Goal: Use online tool/utility: Utilize a website feature to perform a specific function

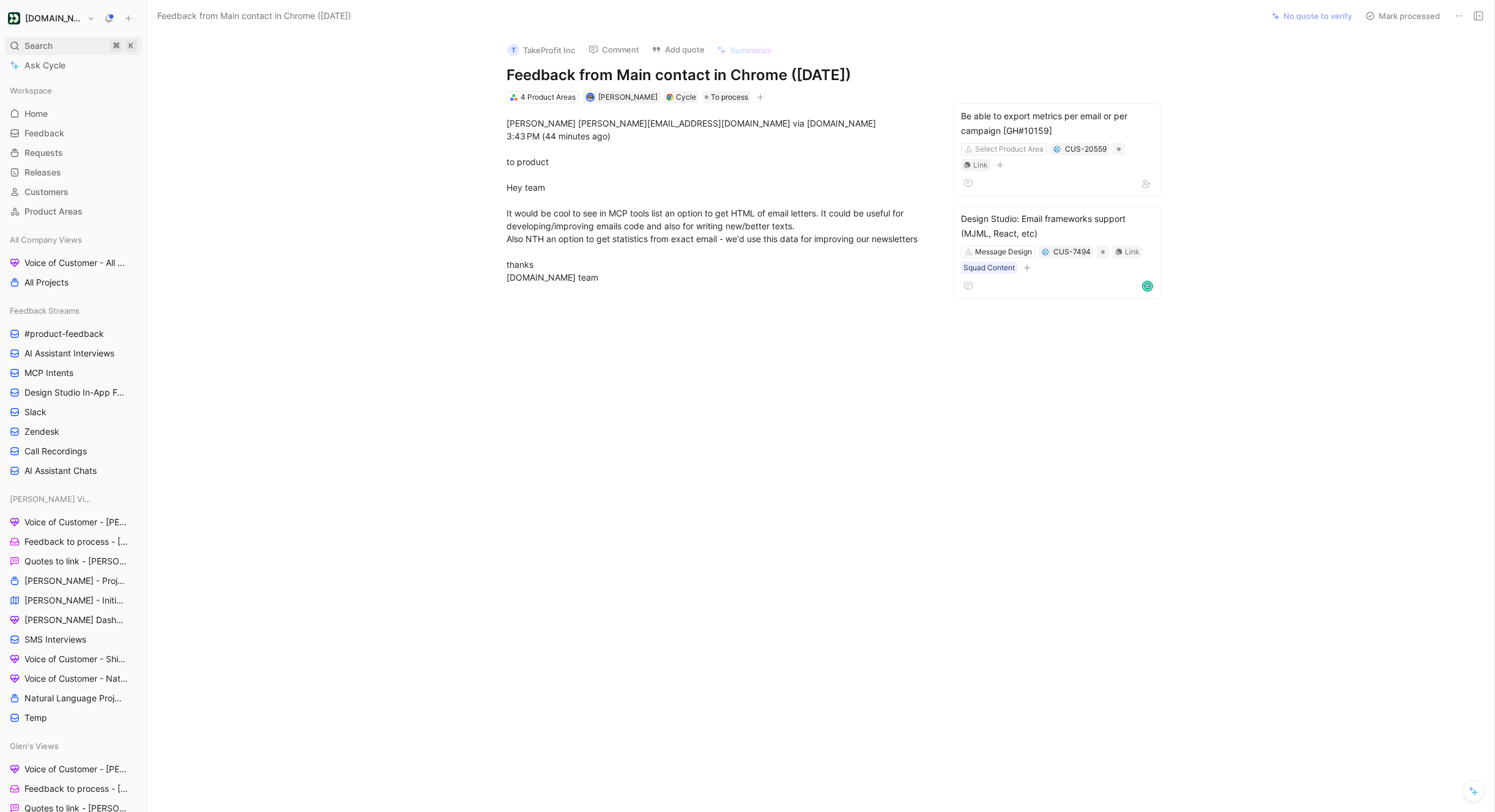
click at [45, 49] on span "Search" at bounding box center [38, 46] width 28 height 14
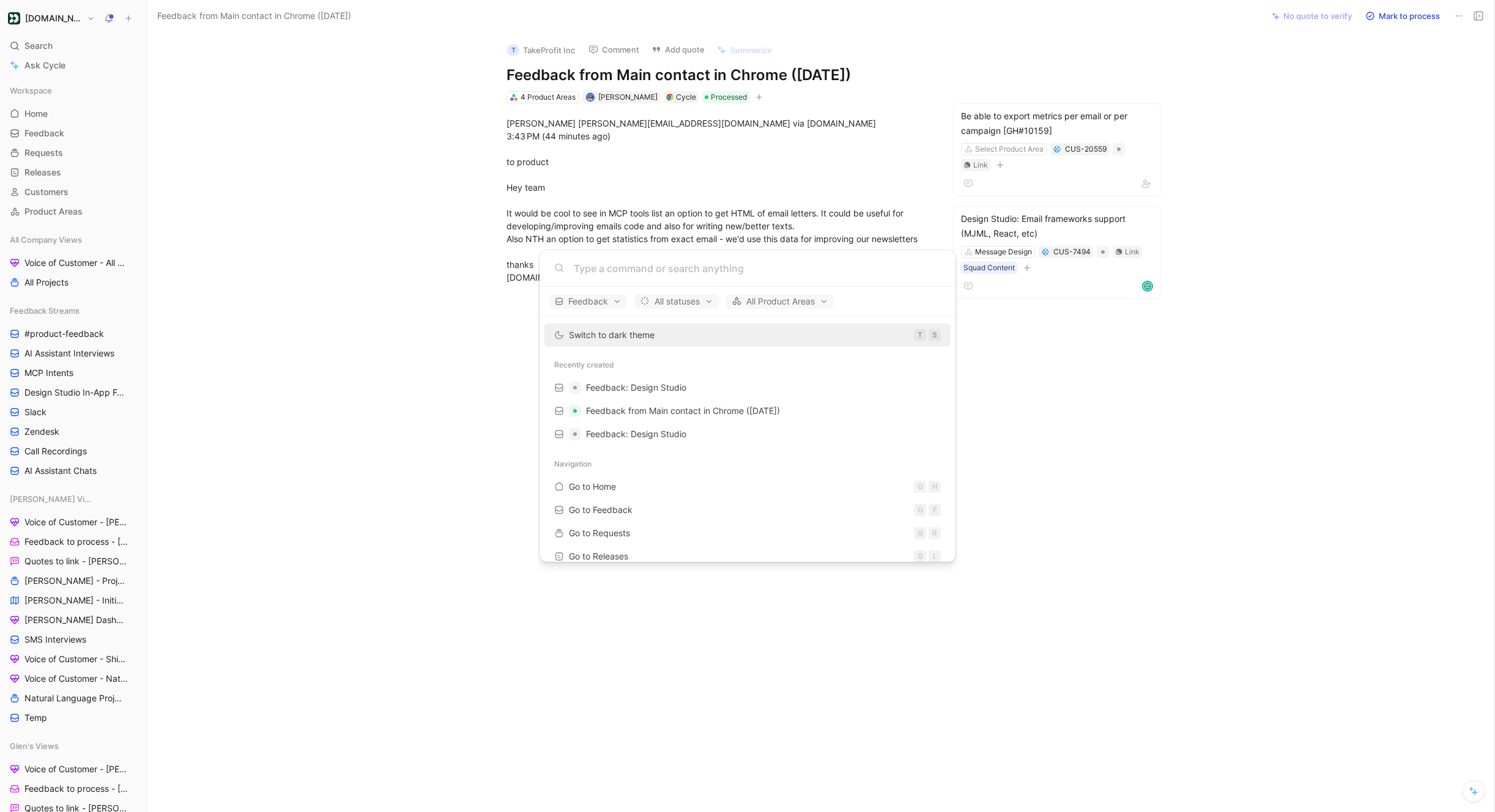
click at [561, 237] on body "Customer.io Search ⌘ K Ask Cycle Workspace Home G then H Feedback G then F Requ…" at bounding box center [748, 406] width 1495 height 812
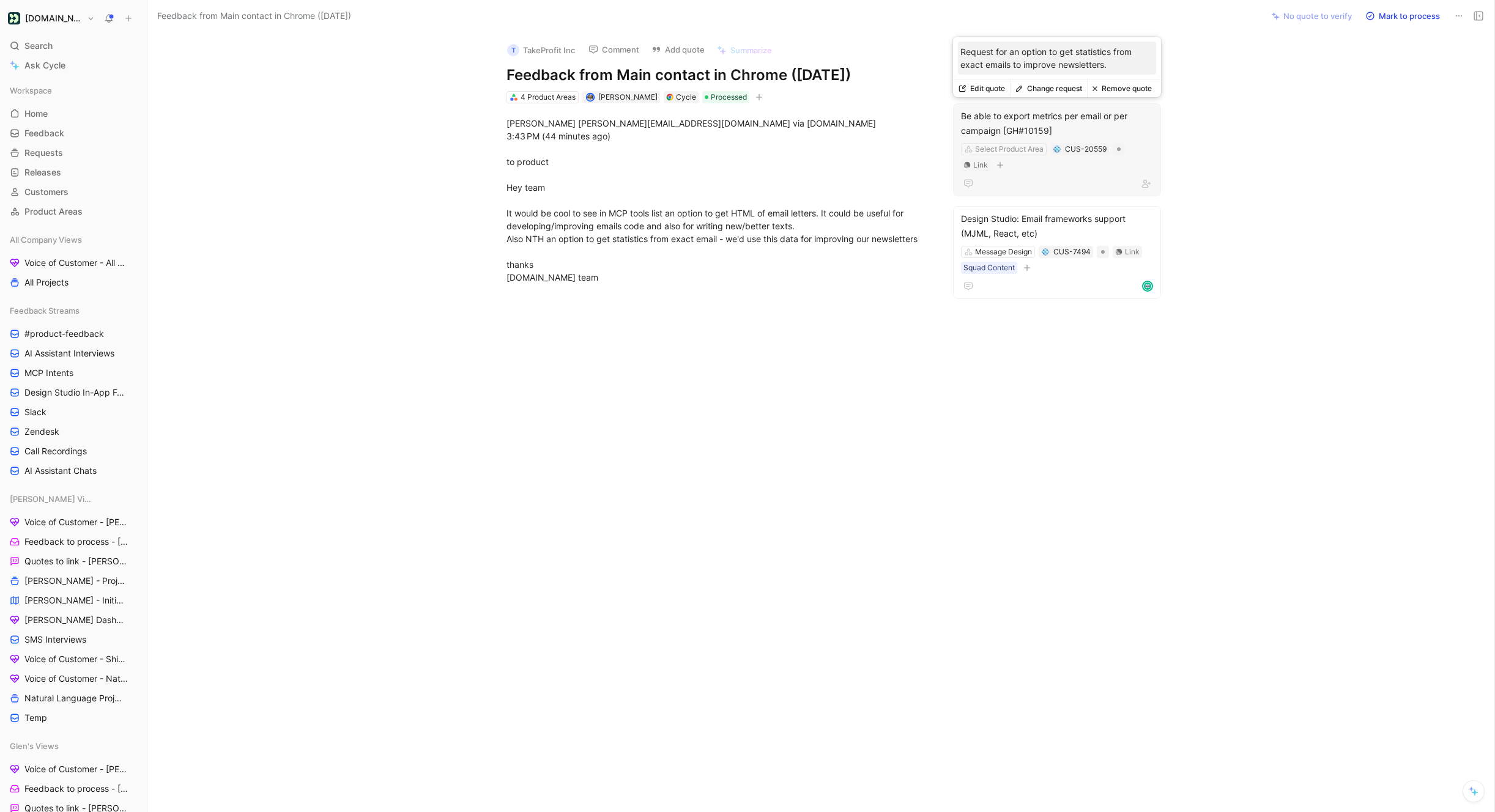
click at [1126, 93] on button "Remove quote" at bounding box center [1122, 88] width 70 height 17
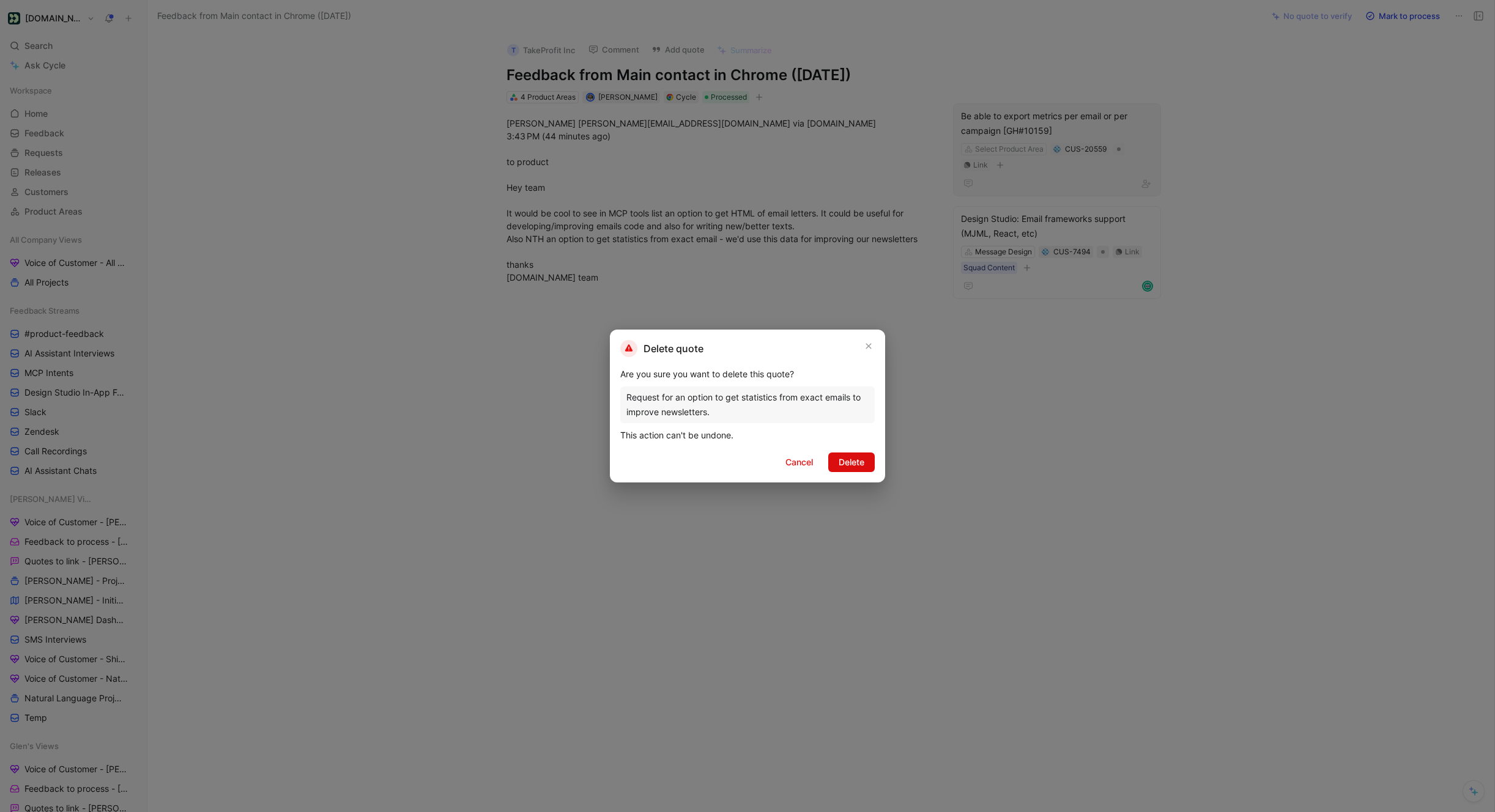
click at [855, 458] on span "Delete" at bounding box center [851, 462] width 26 height 14
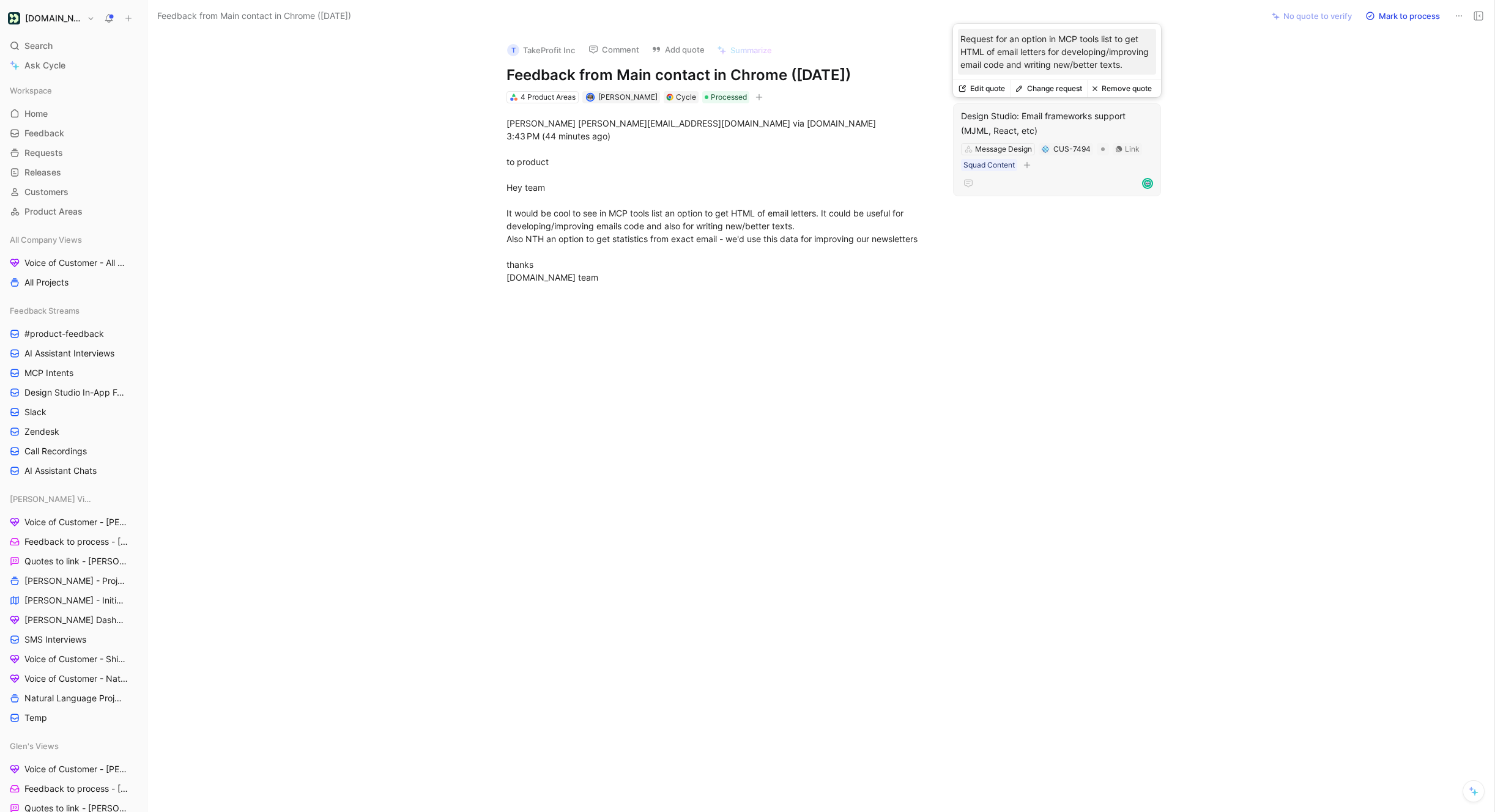
click at [1136, 94] on button "Remove quote" at bounding box center [1122, 88] width 70 height 17
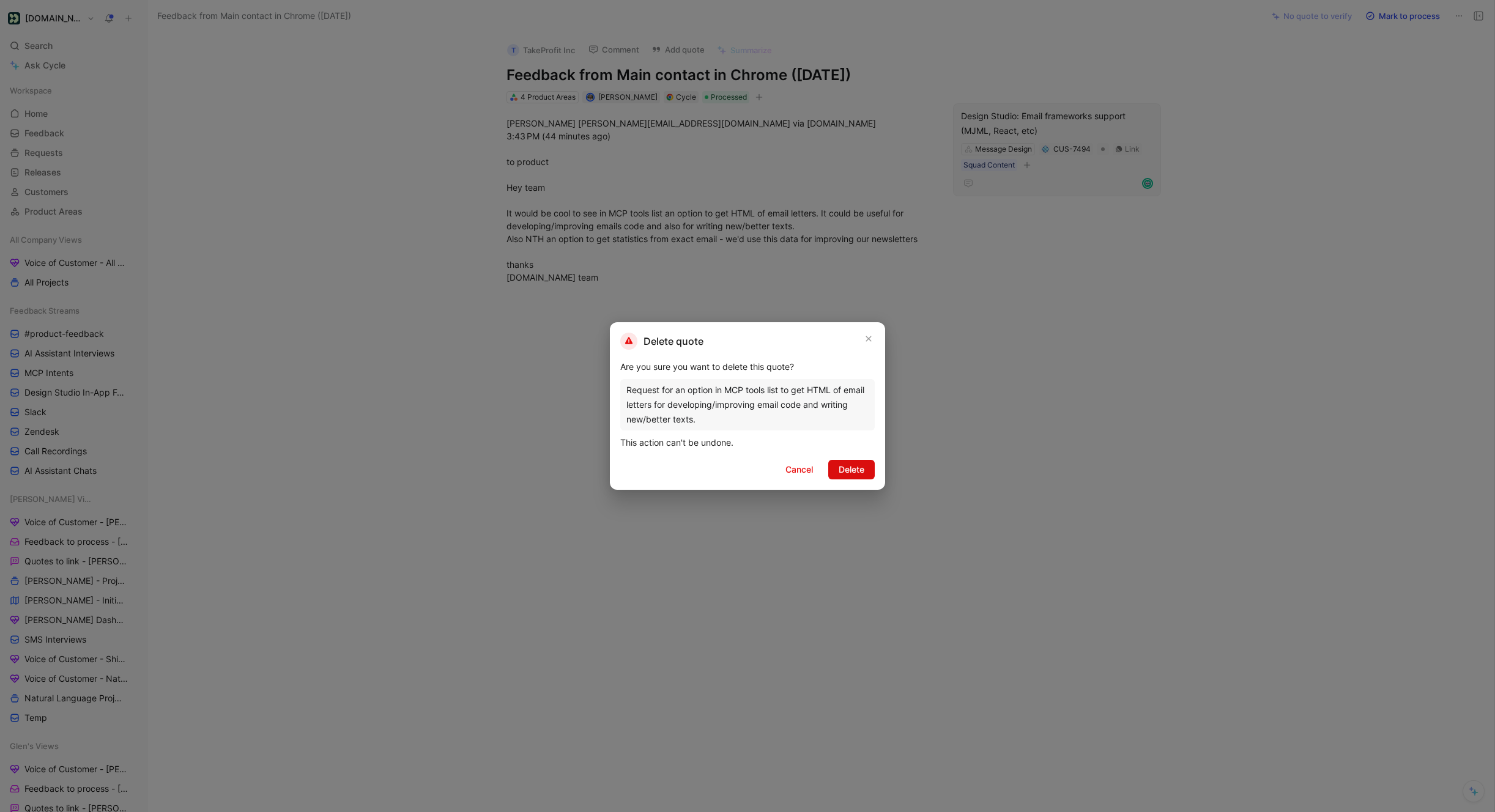
click at [857, 477] on button "Delete" at bounding box center [851, 469] width 47 height 20
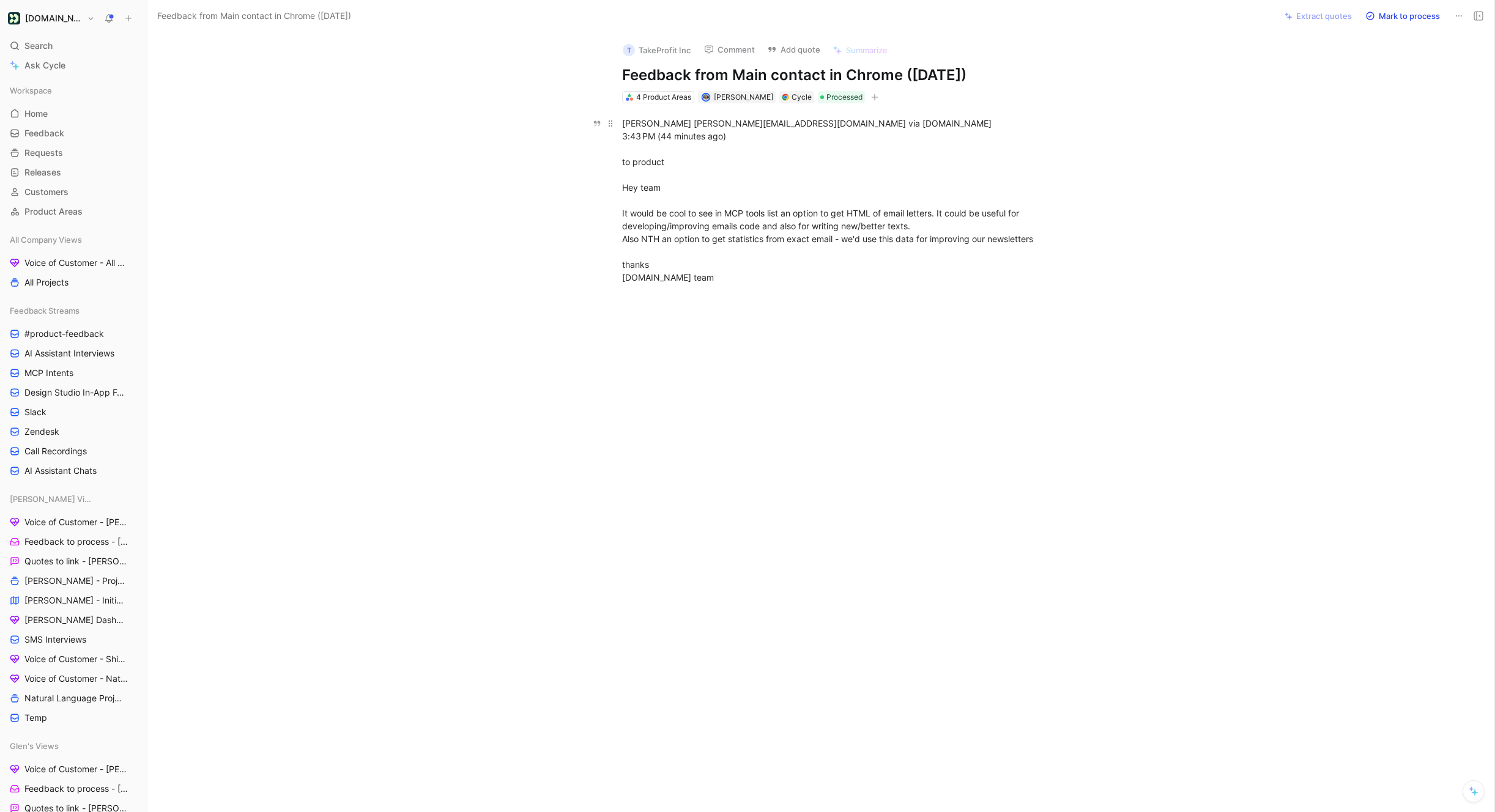
click at [685, 217] on div "Eugenio occamru@gmail.com via customer.io 3:43 PM (44 minutes ago) to product H…" at bounding box center [833, 200] width 423 height 167
click at [814, 225] on div "Eugenio occamru@gmail.com via customer.io 3:43 PM (44 minutes ago) to product H…" at bounding box center [833, 200] width 423 height 167
drag, startPoint x: 938, startPoint y: 227, endPoint x: 603, endPoint y: 219, distance: 335.1
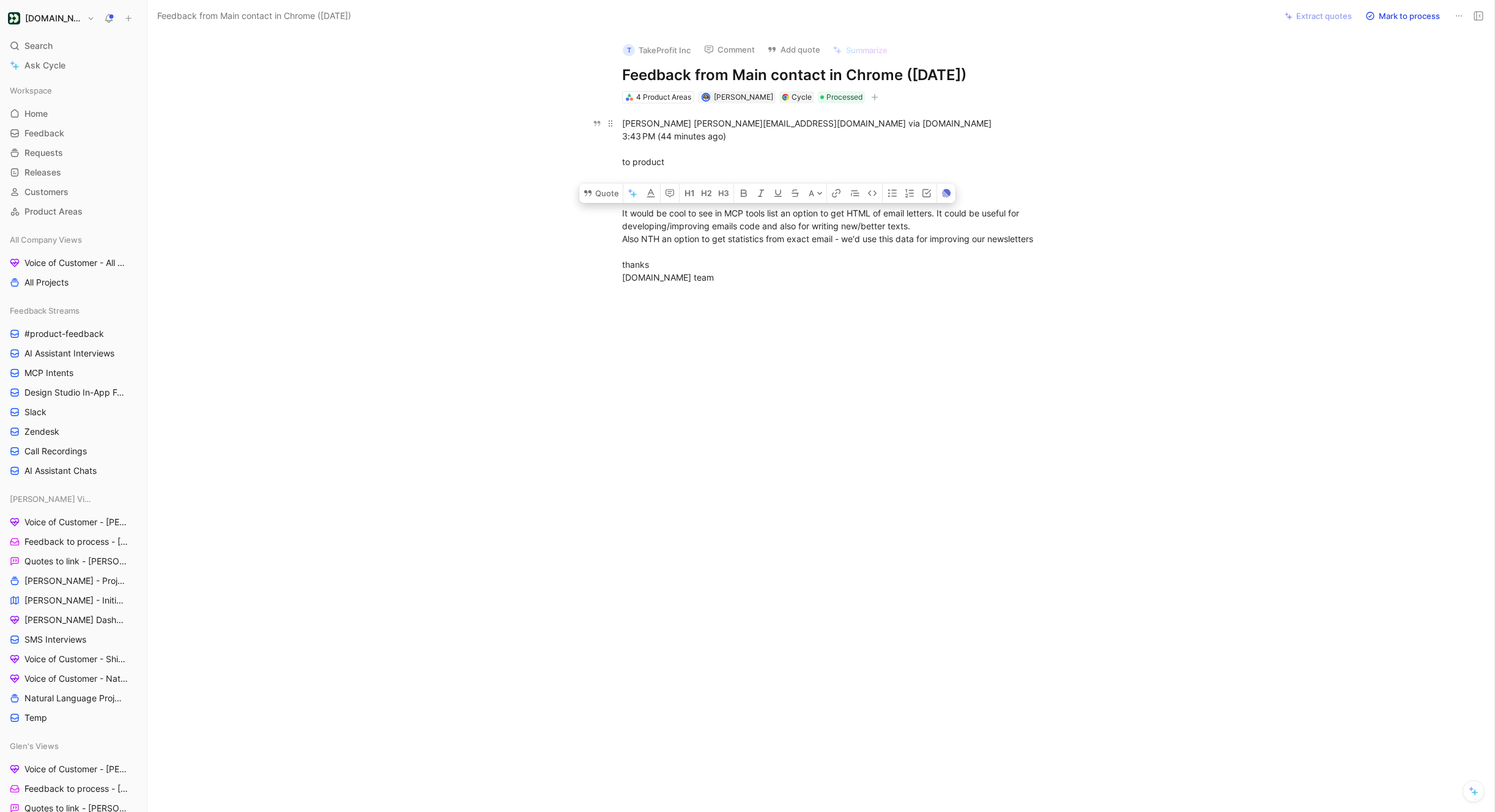
click at [603, 219] on p "Eugenio occamru@gmail.com via customer.io 3:43 PM (44 minutes ago) to product H…" at bounding box center [833, 201] width 469 height 174
click at [597, 197] on button "Quote" at bounding box center [601, 193] width 43 height 20
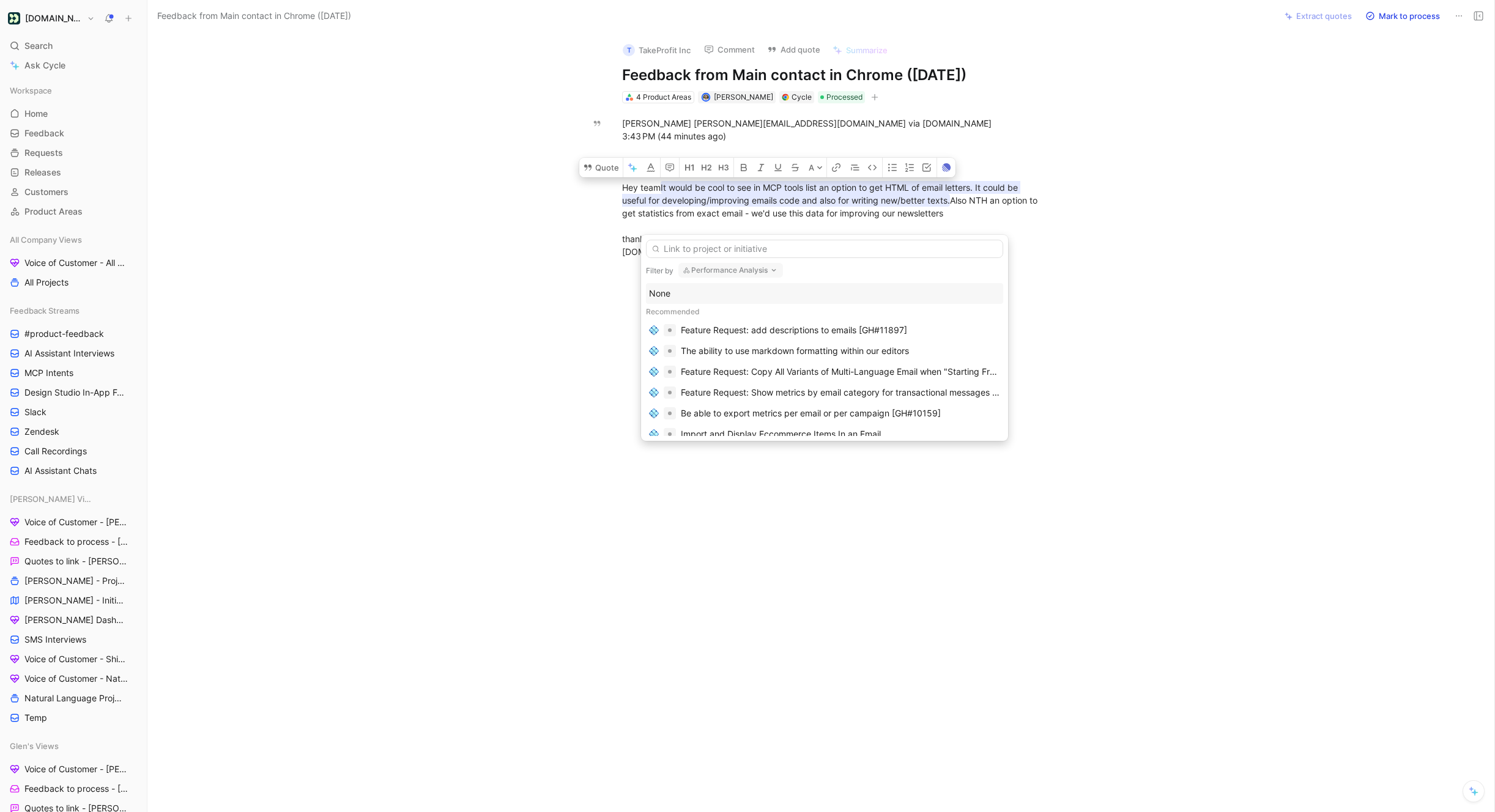
click at [709, 267] on button "Performance Analysis" at bounding box center [730, 270] width 105 height 14
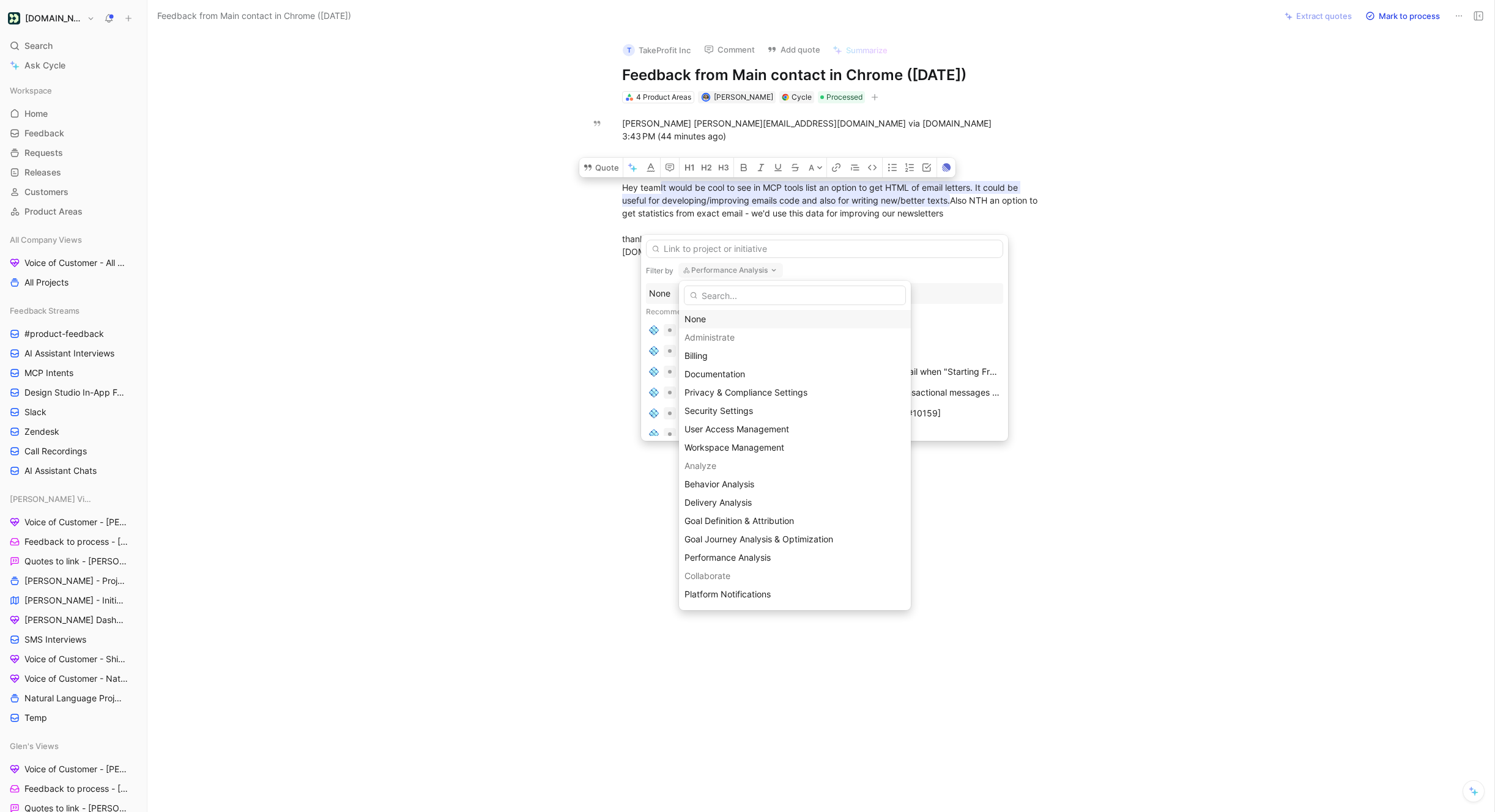
click at [709, 315] on div "None" at bounding box center [795, 319] width 221 height 14
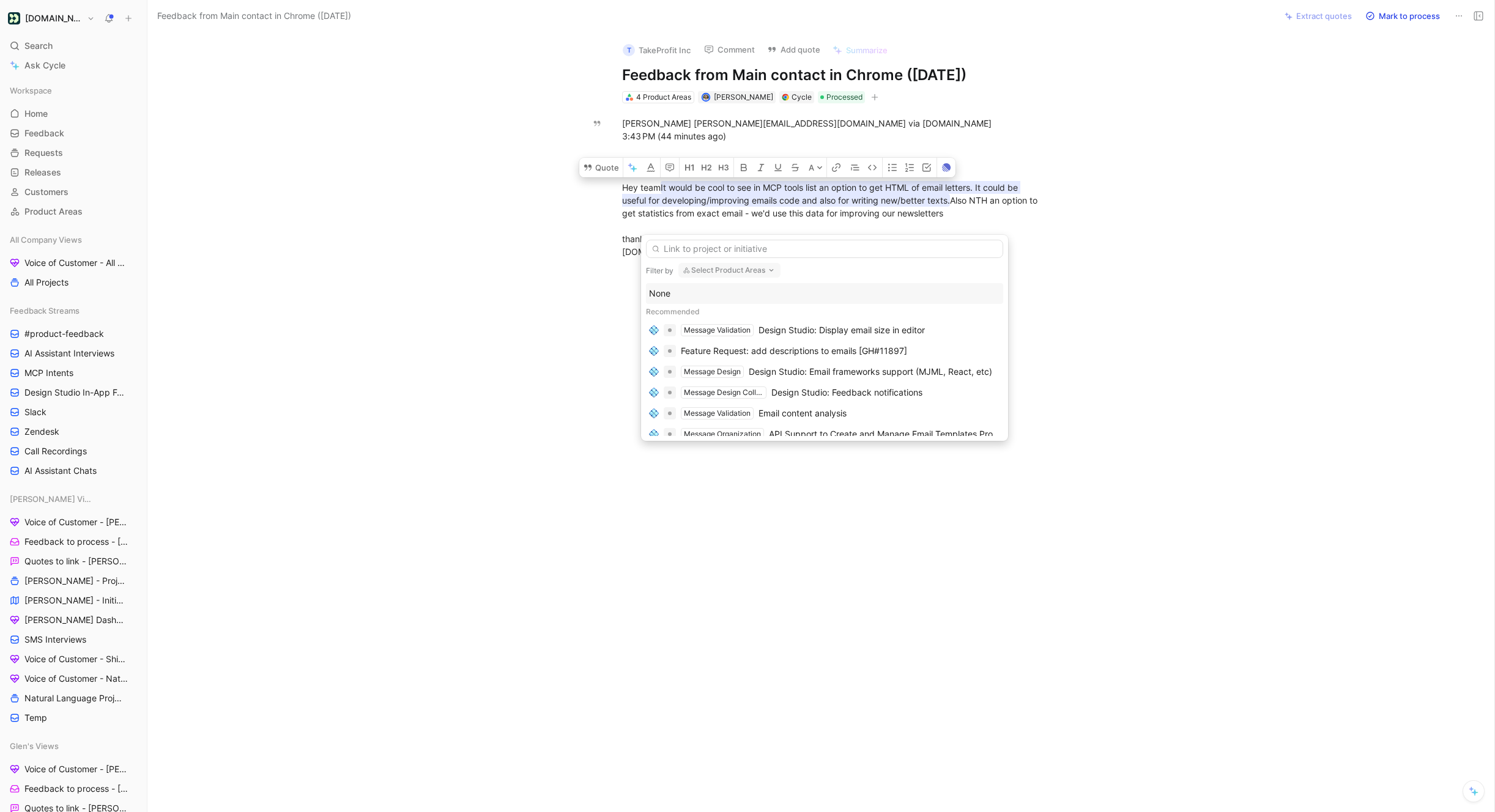
click at [727, 269] on button "Select Product Areas" at bounding box center [729, 270] width 102 height 14
type input "compo"
click at [702, 329] on div "Compo se via Natural Language" at bounding box center [764, 338] width 170 height 18
click at [805, 363] on div "Ask AI assistant to help modify email design" at bounding box center [768, 366] width 176 height 14
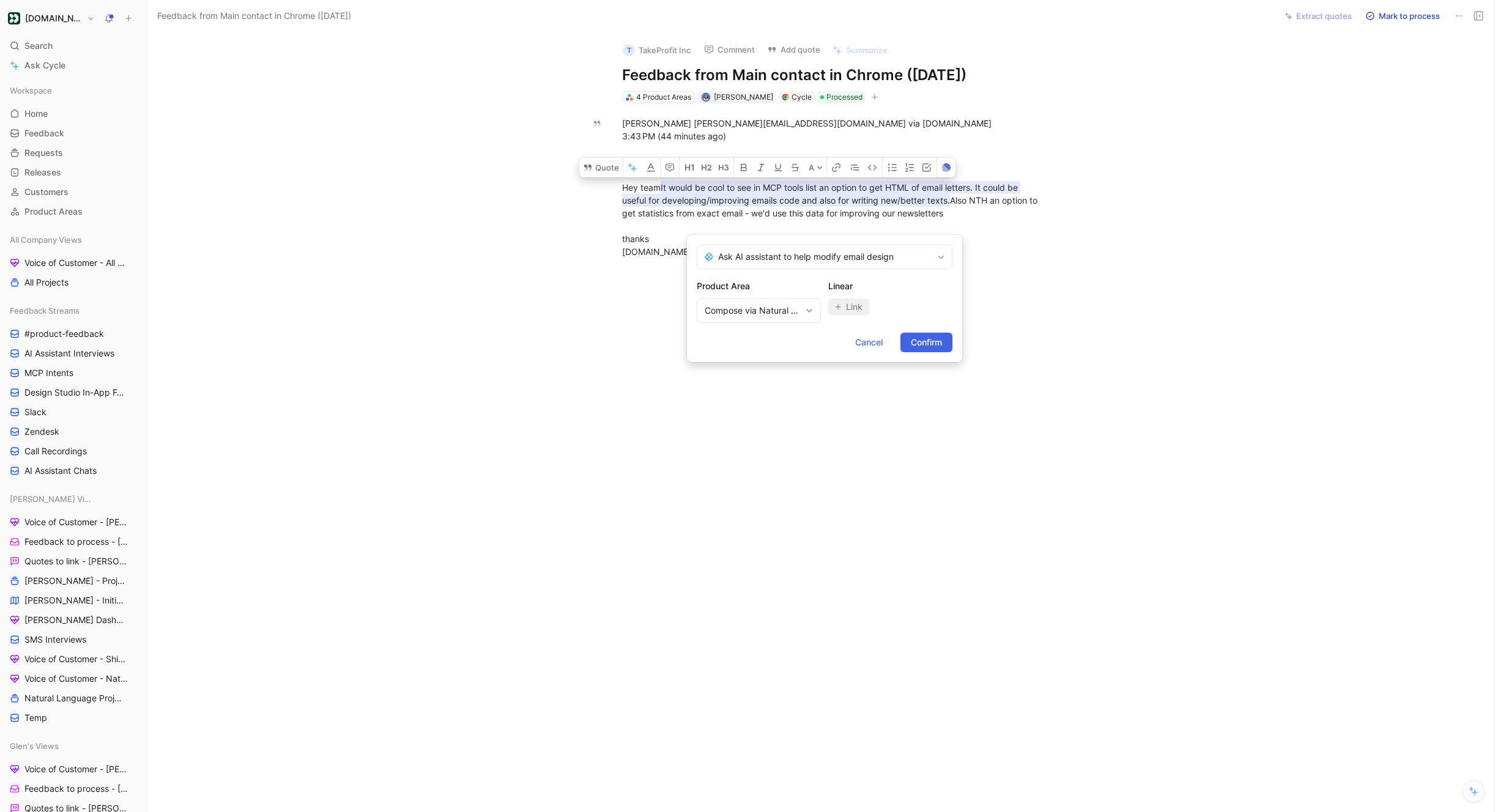
click at [926, 345] on span "Confirm" at bounding box center [927, 342] width 31 height 14
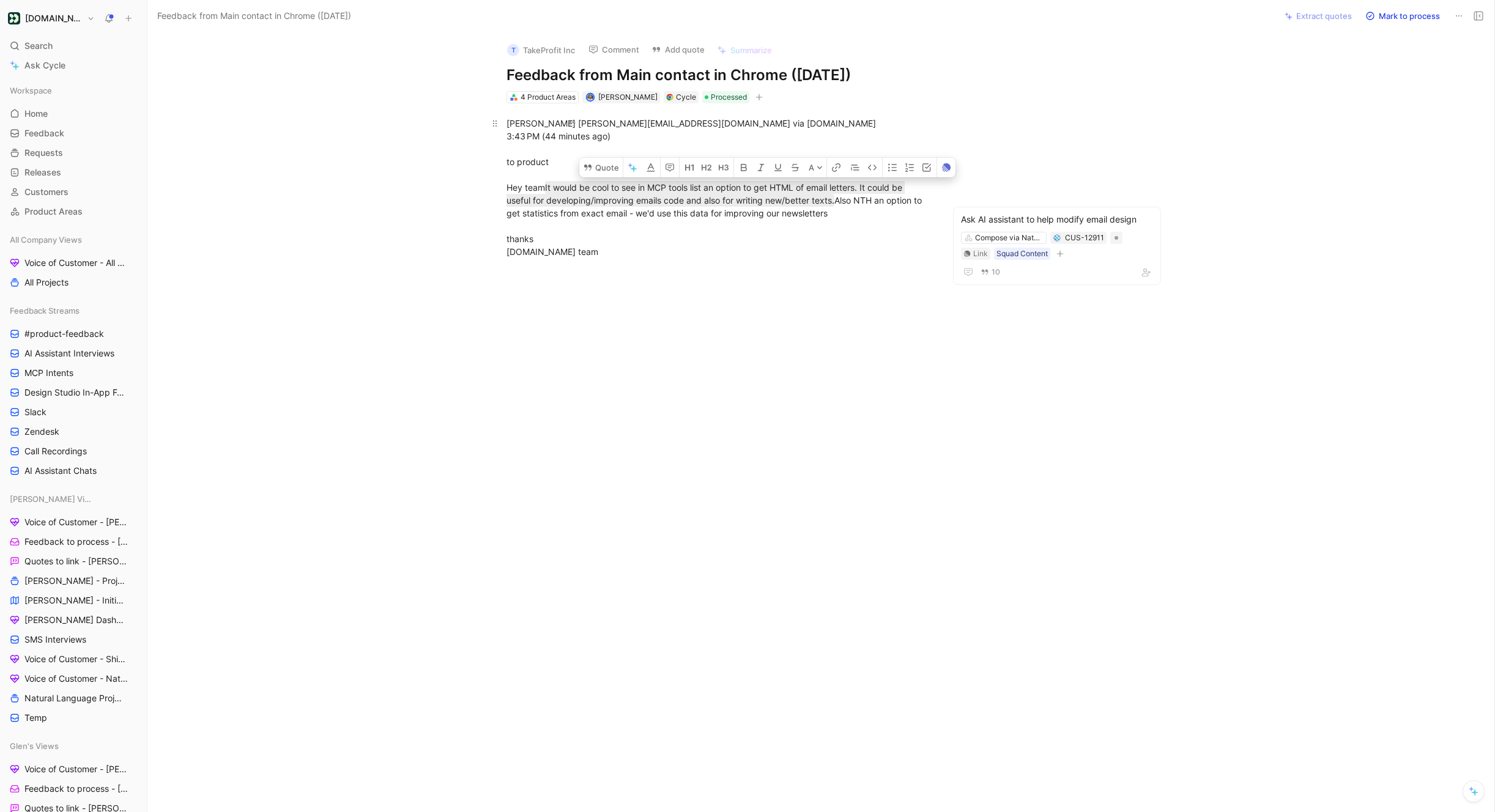
click at [661, 241] on div "Eugenio occamru@gmail.com via customer.io 3:43 PM (44 minutes ago) to product H…" at bounding box center [717, 187] width 423 height 141
click at [885, 241] on div "Eugenio occamru@gmail.com via customer.io 3:43 PM (44 minutes ago) to product H…" at bounding box center [717, 187] width 423 height 141
drag, startPoint x: 929, startPoint y: 239, endPoint x: 475, endPoint y: 241, distance: 454.0
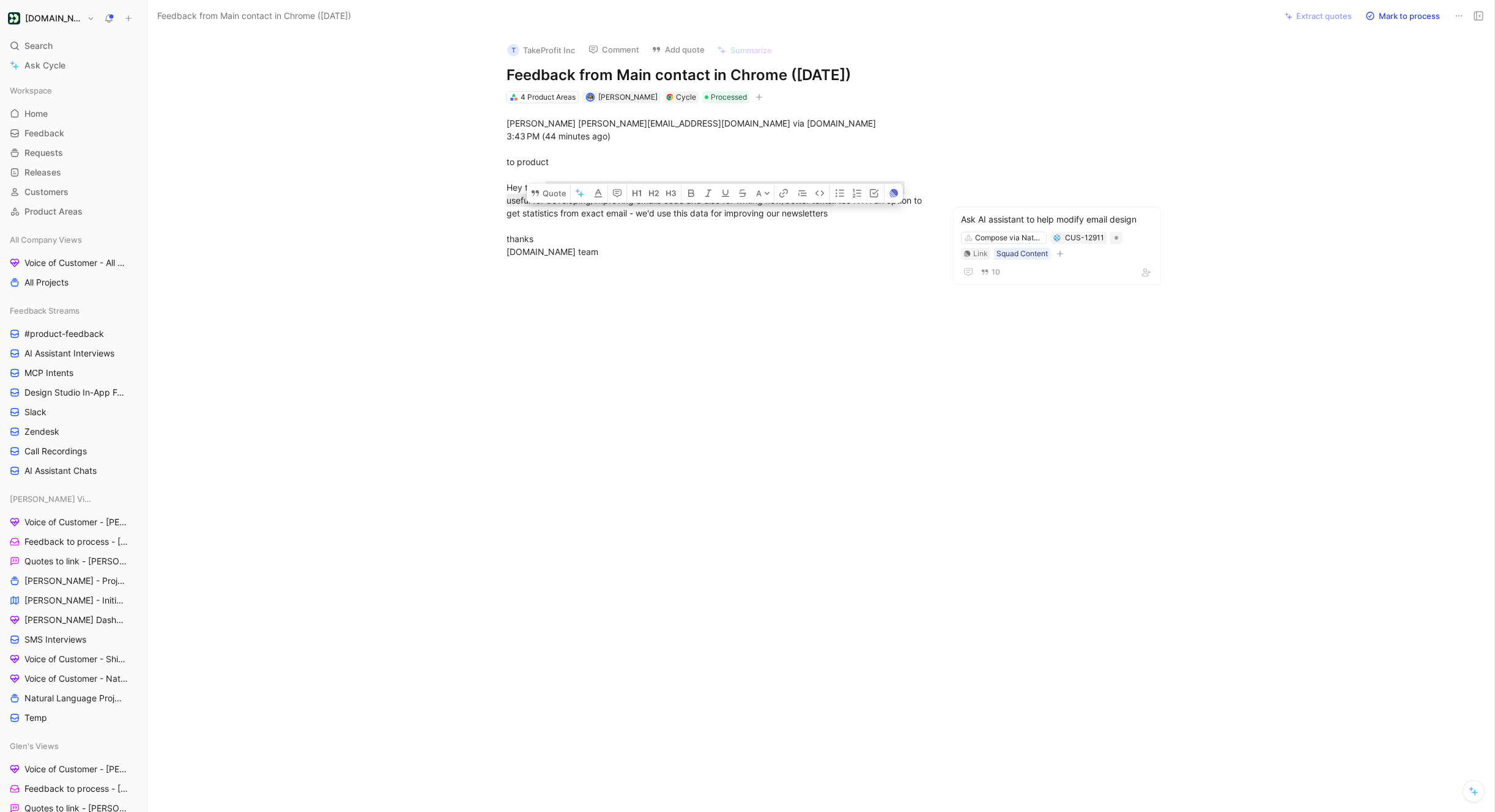
click at [475, 241] on div "Eugenio occamru@gmail.com via customer.io 3:43 PM (44 minutes ago) to product H…" at bounding box center [718, 187] width 1090 height 168
click at [539, 198] on icon at bounding box center [535, 193] width 10 height 10
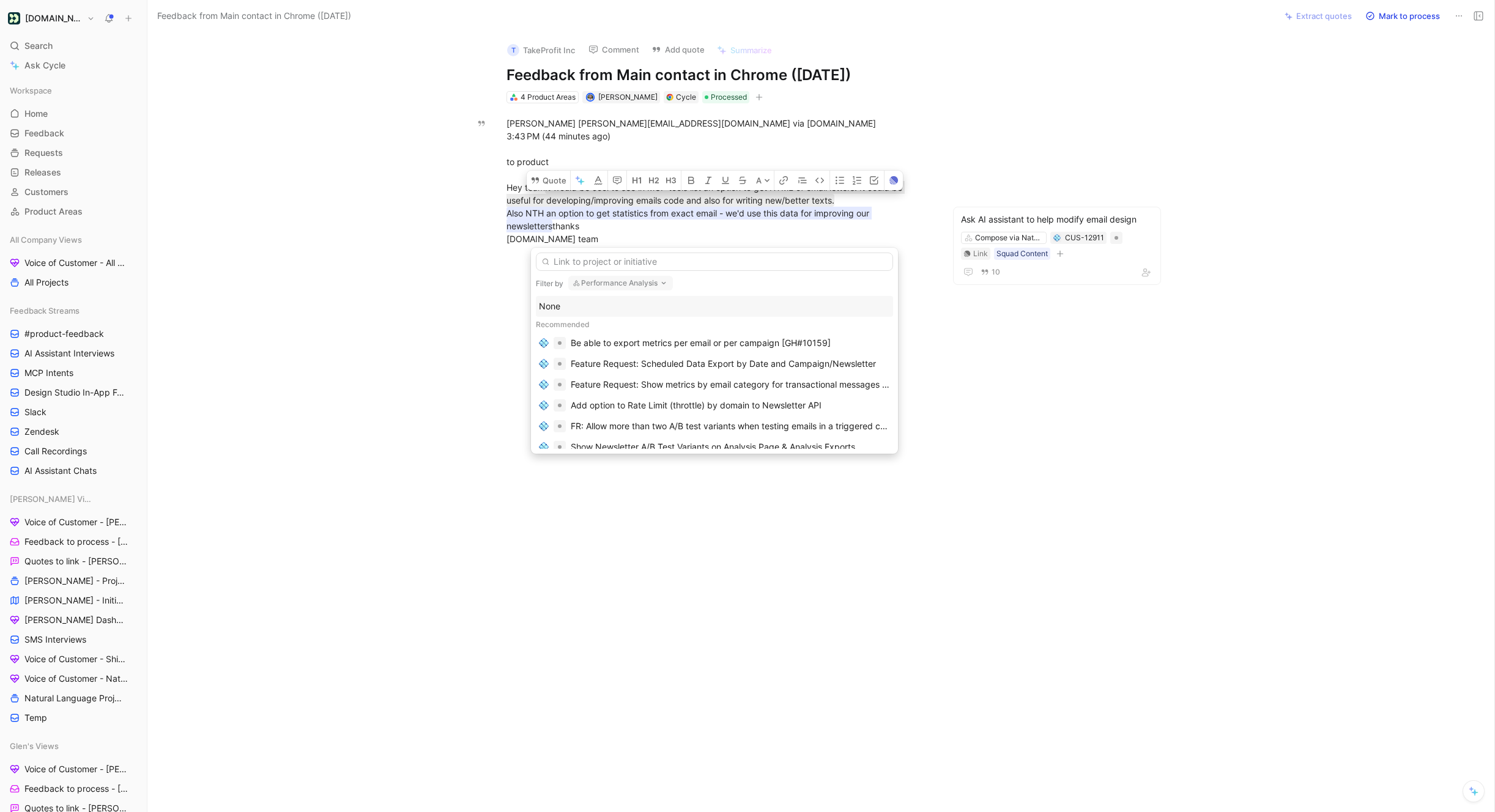
click at [599, 281] on button "Performance Analysis" at bounding box center [621, 283] width 105 height 14
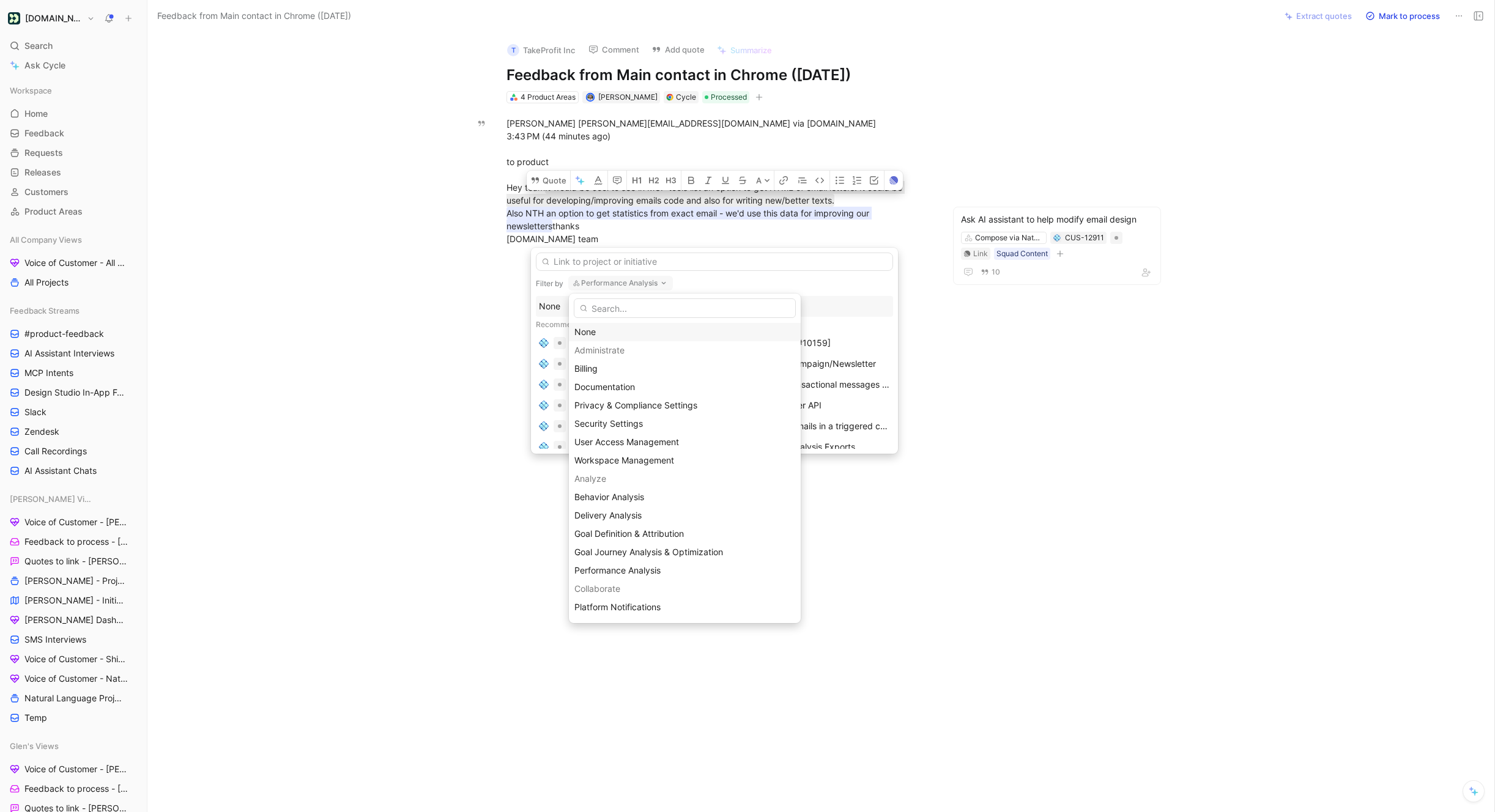
click at [582, 328] on div "None" at bounding box center [685, 332] width 221 height 14
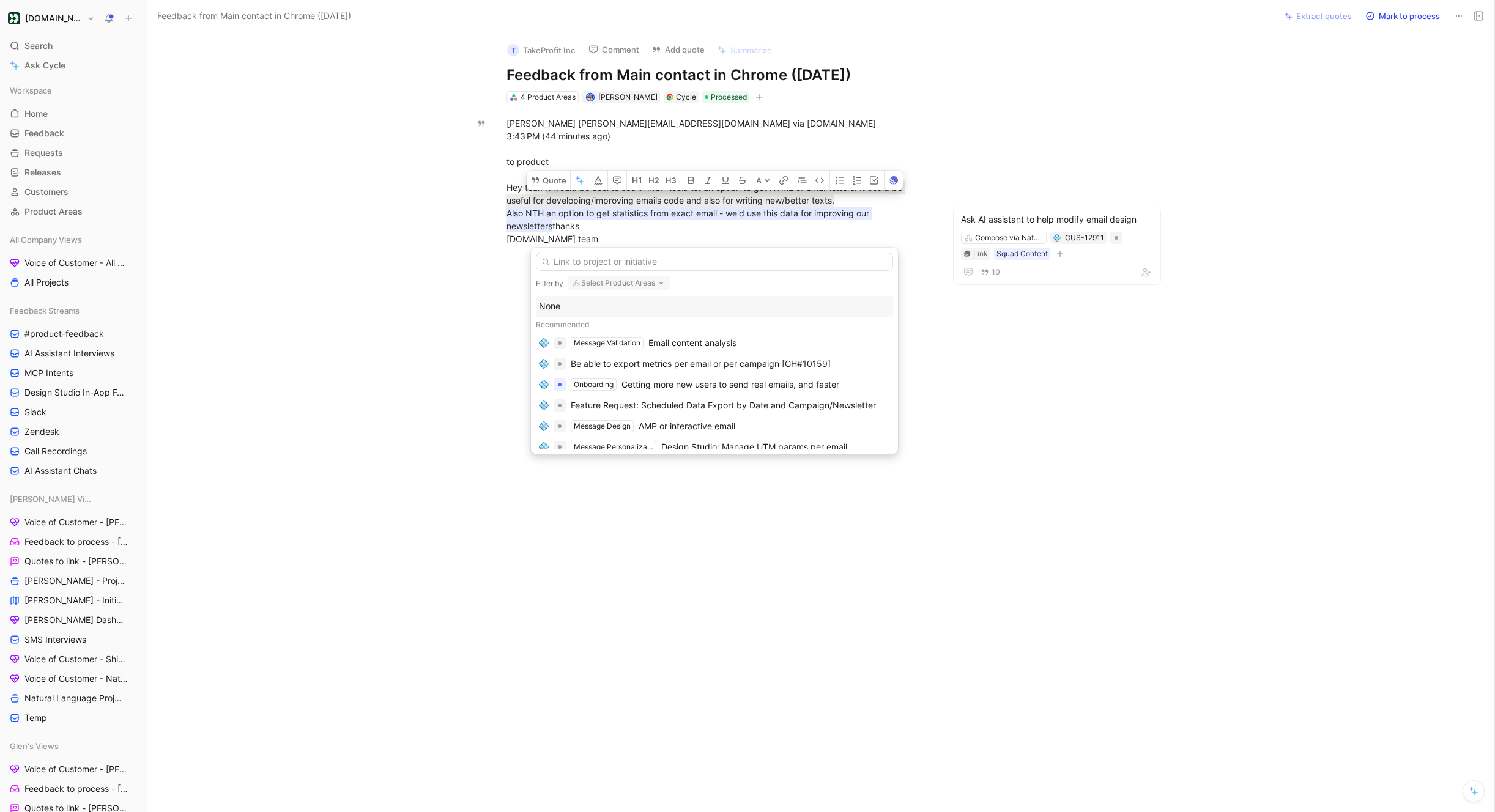
click at [606, 282] on button "Select Product Areas" at bounding box center [620, 283] width 102 height 14
type input "analy"
click at [645, 424] on span "ze via Natural Language" at bounding box center [645, 423] width 98 height 10
click at [610, 285] on button "Analyze via Natural Language" at bounding box center [634, 283] width 132 height 14
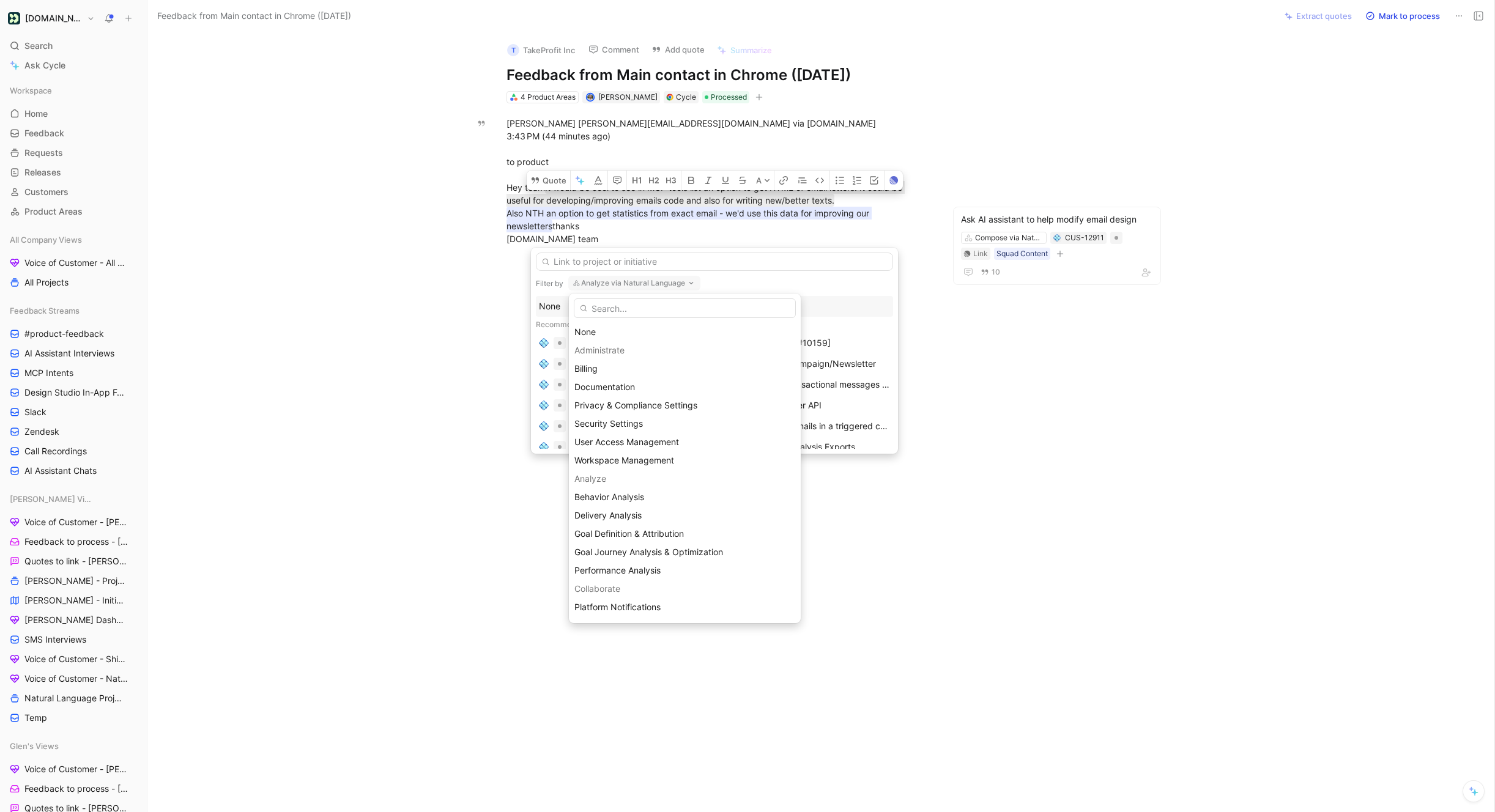
click at [619, 313] on input "text" at bounding box center [685, 308] width 222 height 20
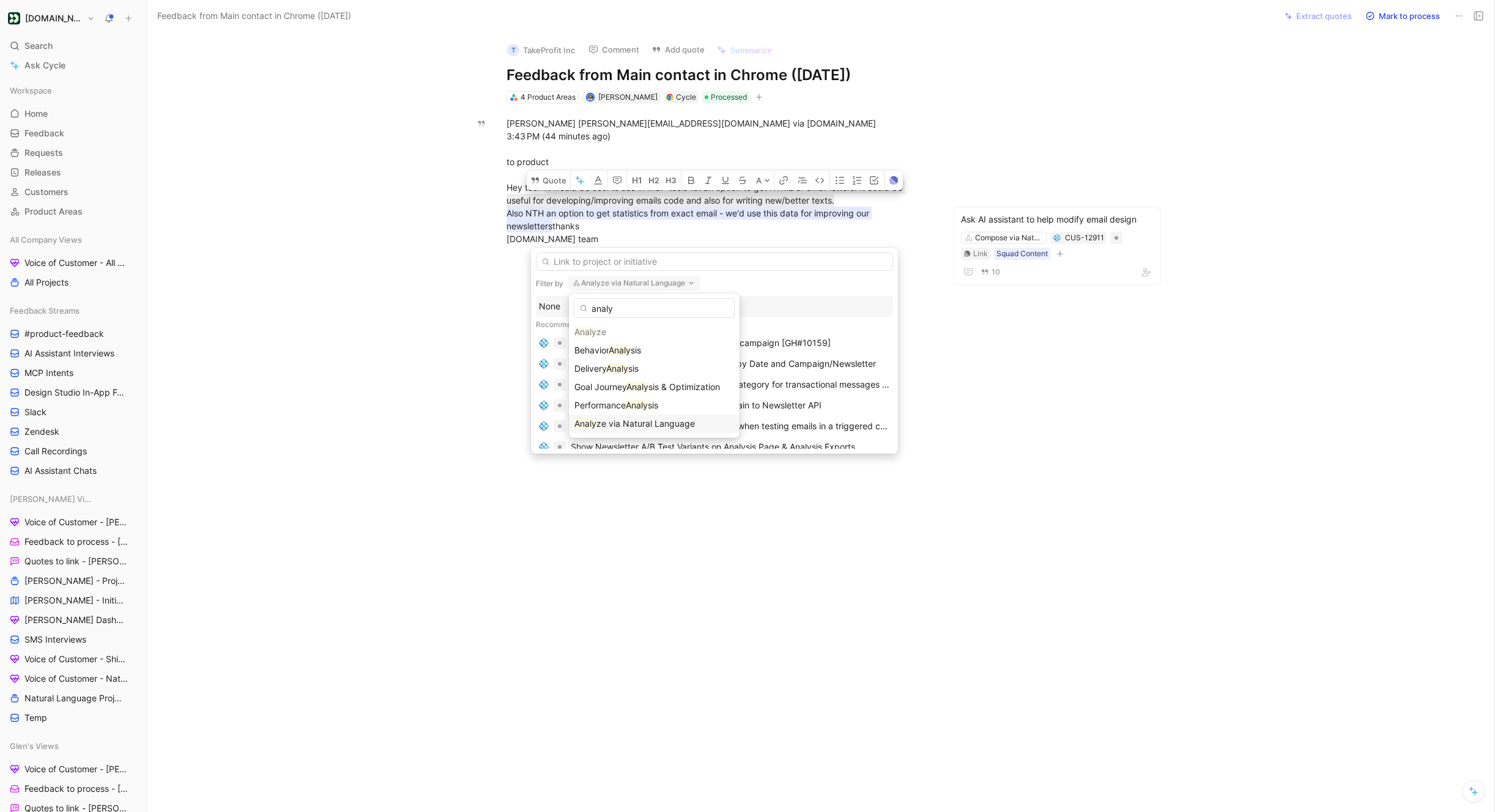
type input "analy"
click at [644, 423] on span "ze via Natural Language" at bounding box center [645, 423] width 98 height 10
click at [626, 263] on input "text" at bounding box center [714, 261] width 357 height 18
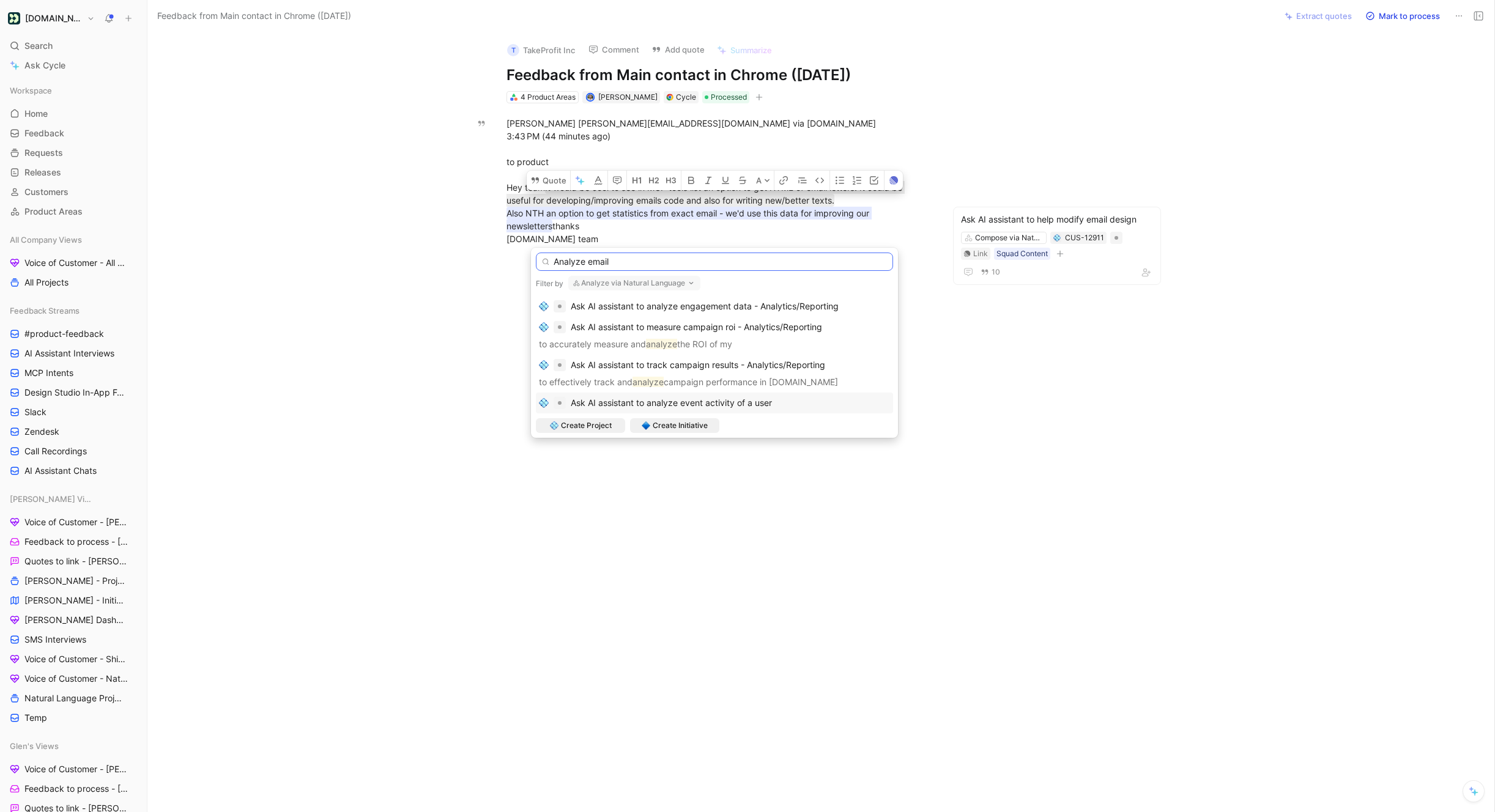
click at [622, 263] on input "Analyze email" at bounding box center [714, 261] width 357 height 18
click at [675, 265] on input "Ask AI to Analyze states from email message" at bounding box center [714, 261] width 357 height 18
click at [742, 261] on input "Ask AI to Analyze states from single email message" at bounding box center [714, 261] width 357 height 18
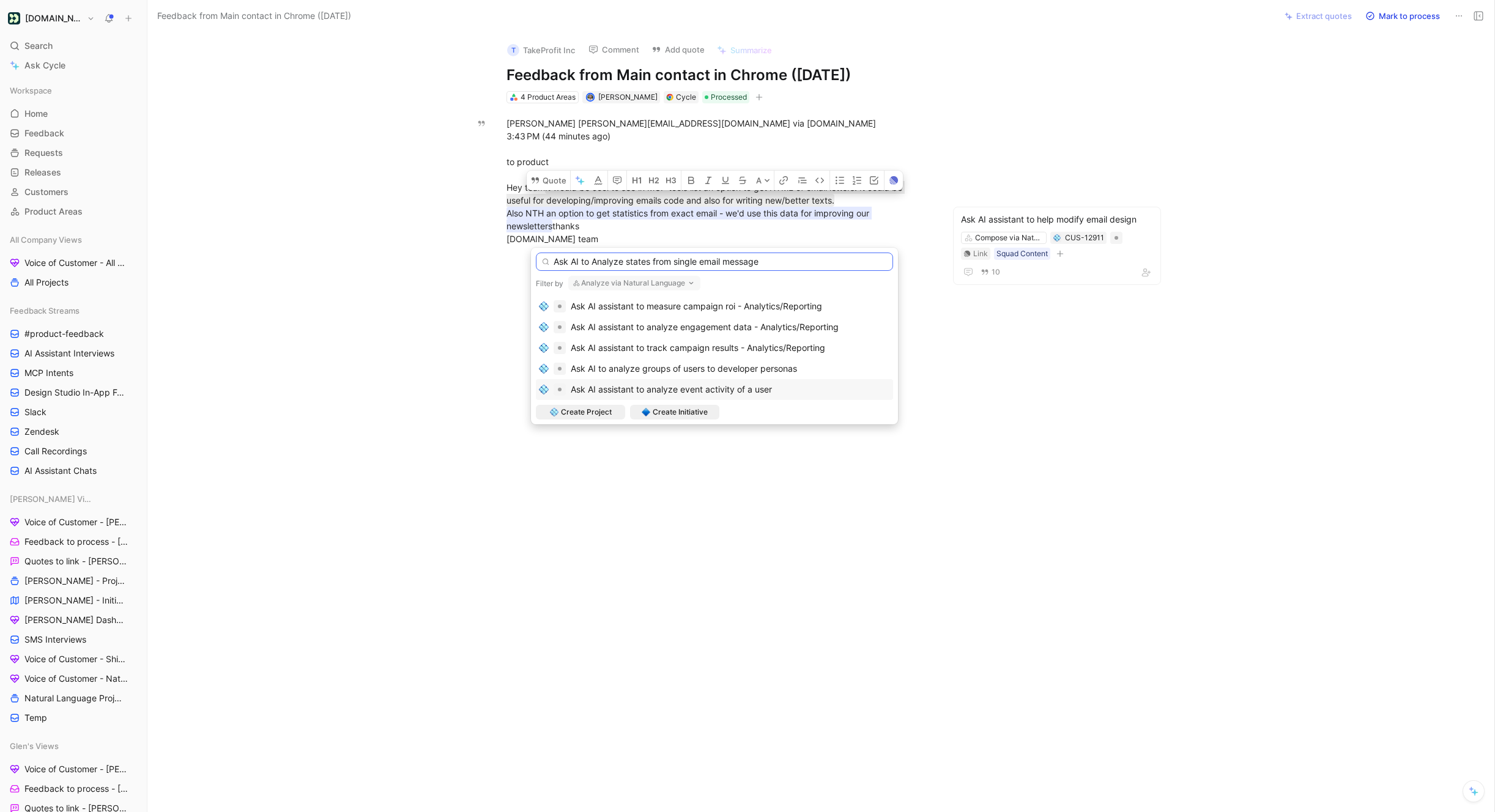
click at [742, 261] on input "Ask AI to Analyze states from single email message" at bounding box center [714, 261] width 357 height 18
type input "Ask AI to Analyze states from single email"
click at [608, 414] on span "Create Project" at bounding box center [586, 412] width 50 height 12
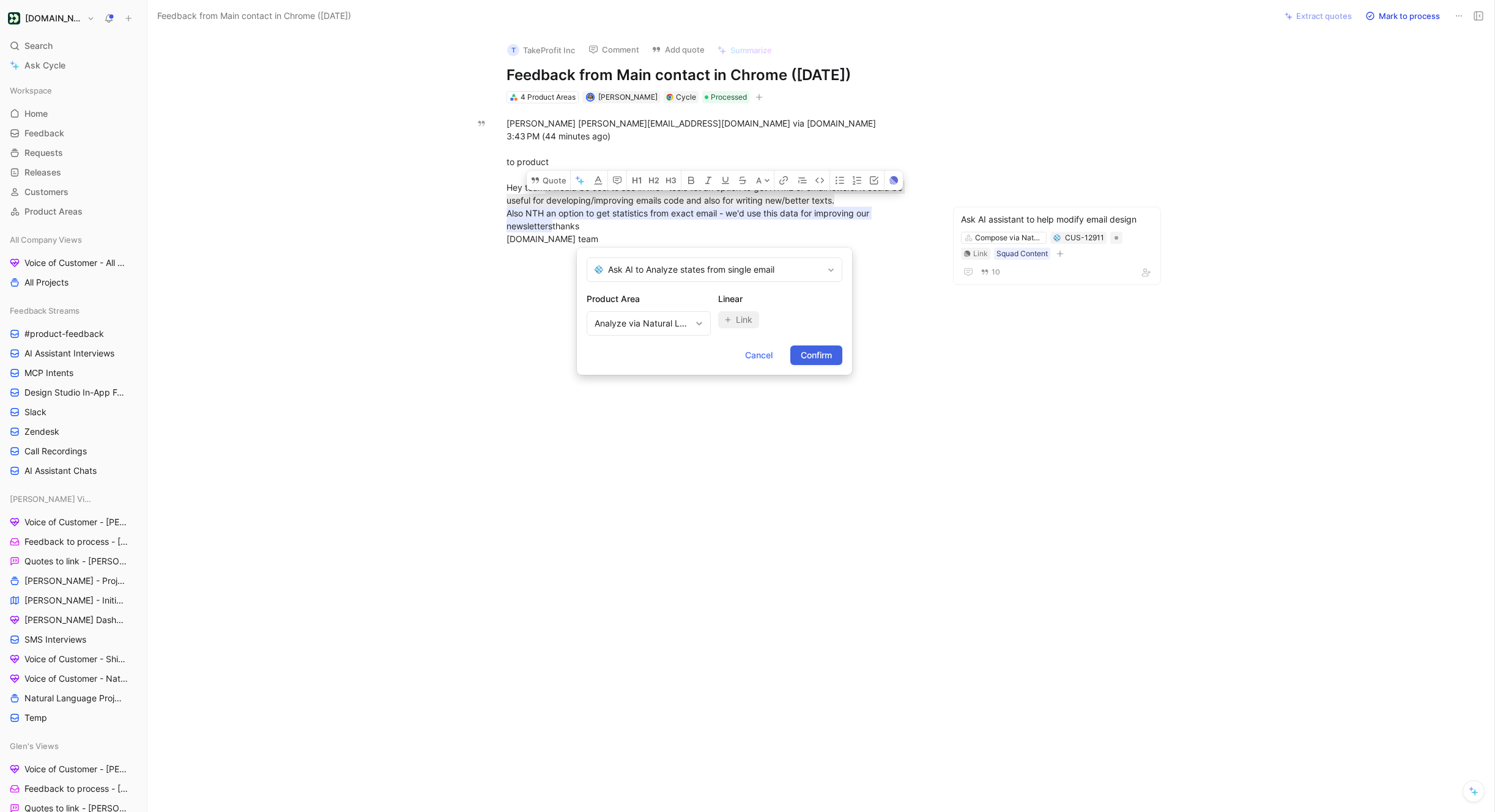
click at [812, 357] on span "Confirm" at bounding box center [816, 355] width 31 height 14
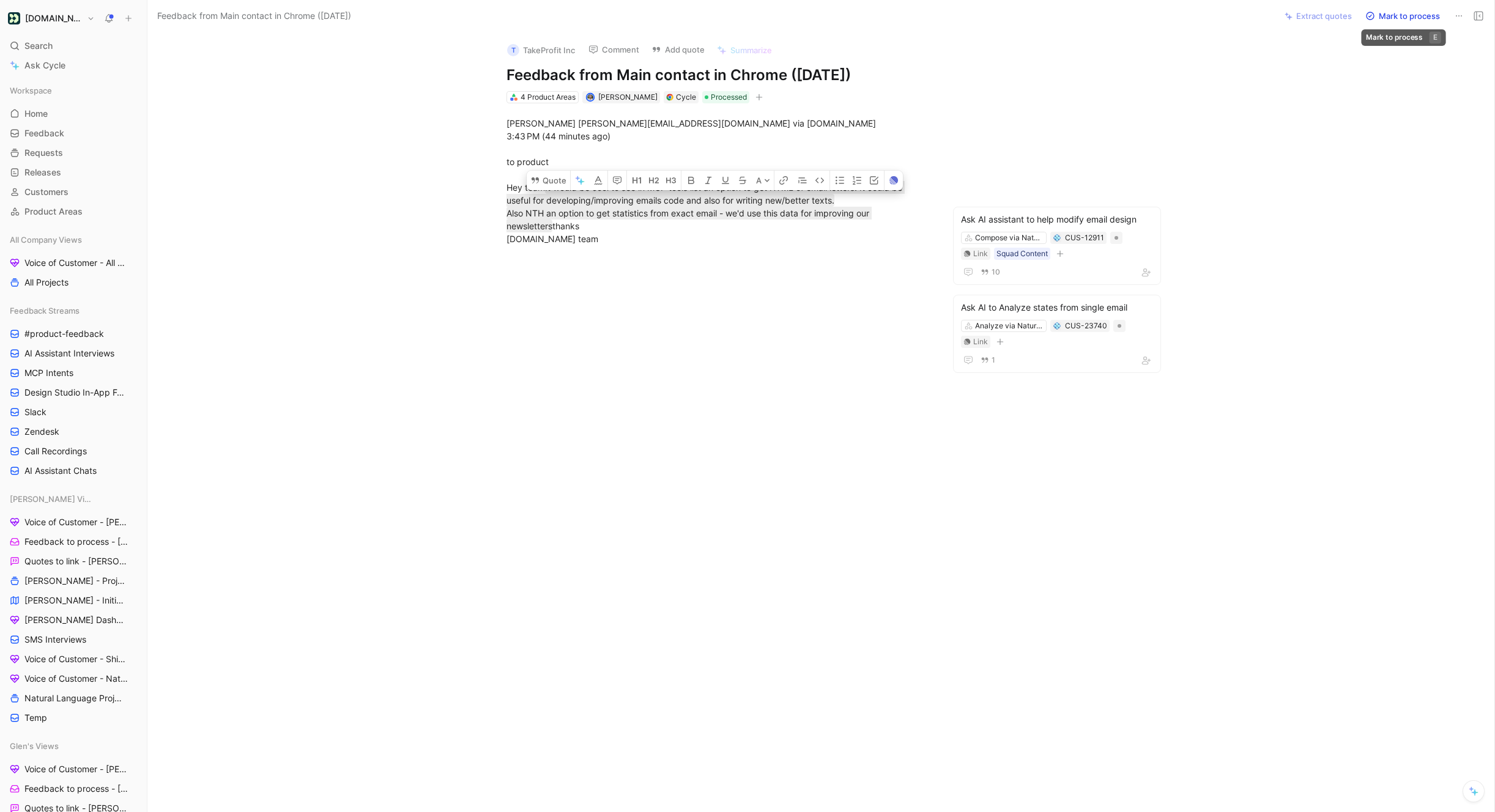
click at [1395, 21] on button "Mark to process" at bounding box center [1403, 16] width 86 height 17
click at [1387, 16] on button "Mark processed" at bounding box center [1403, 16] width 86 height 17
click at [59, 259] on span "Voice of Customer - All Areas" at bounding box center [74, 263] width 100 height 12
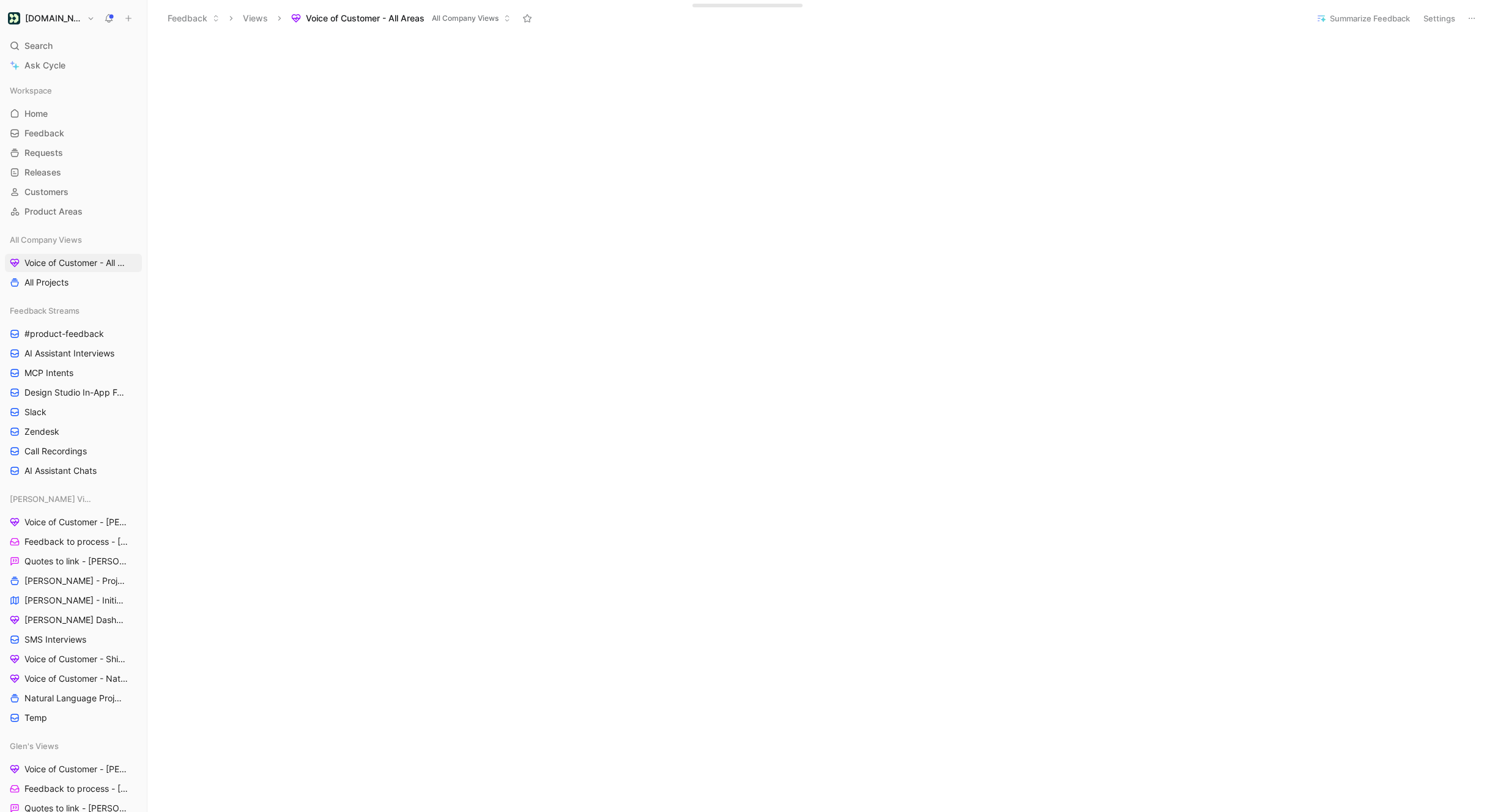
scroll to position [714, 0]
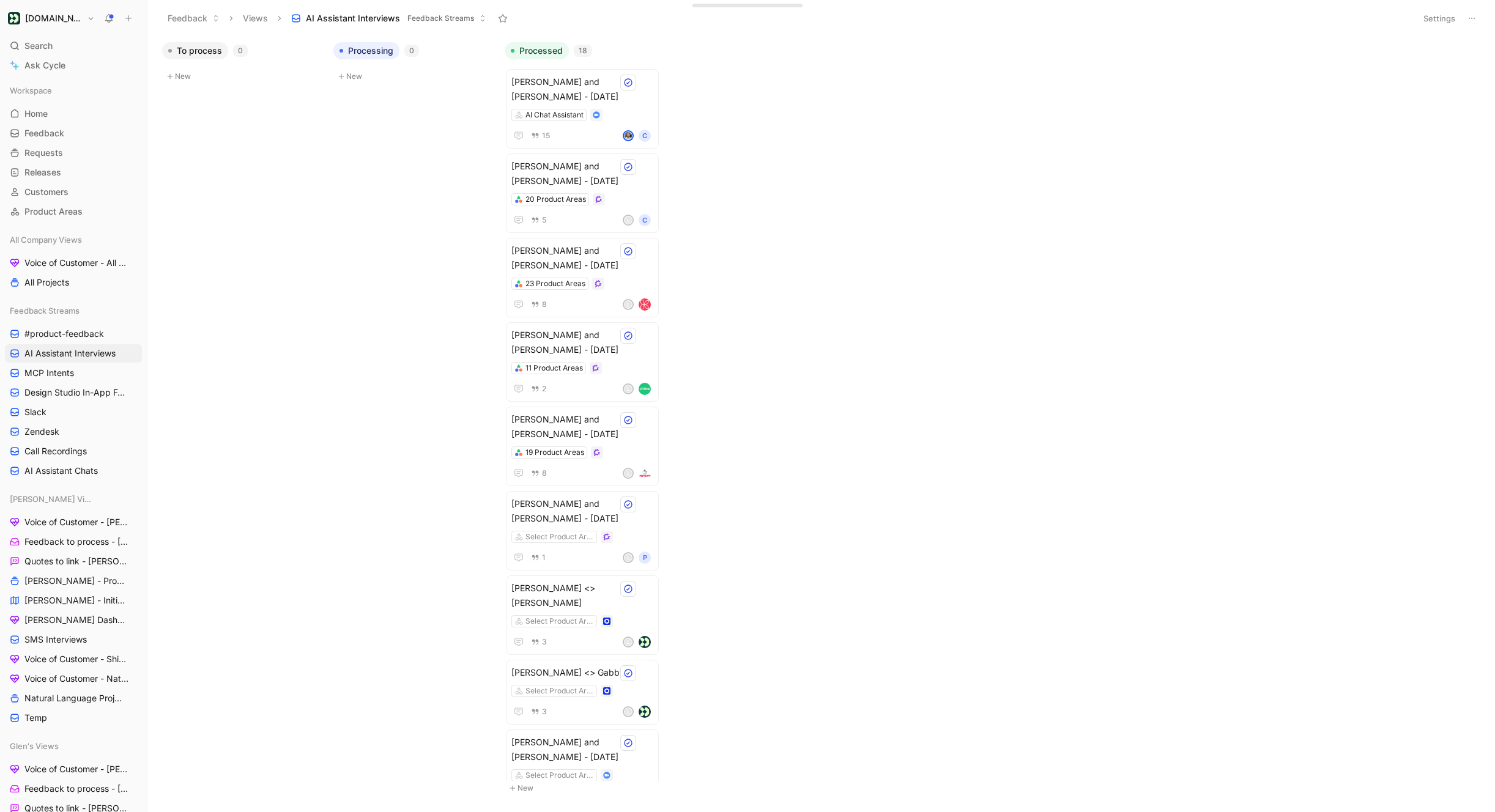
click at [932, 315] on body "Customer.io Search ⌘ K Ask Cycle Workspace Home G then H Feedback G then F Requ…" at bounding box center [748, 406] width 1495 height 812
